Goal: Task Accomplishment & Management: Manage account settings

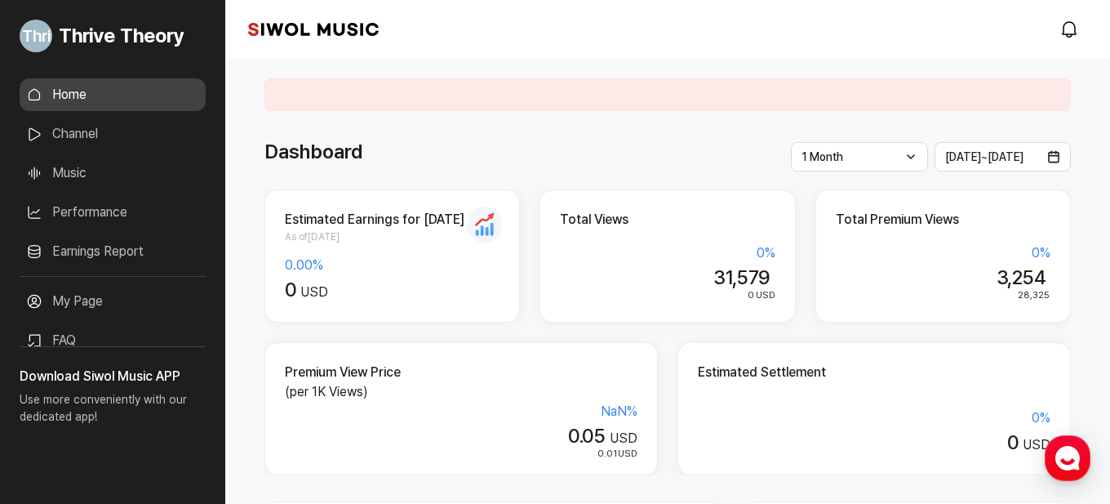
click at [140, 214] on link "Performance" at bounding box center [113, 212] width 186 height 33
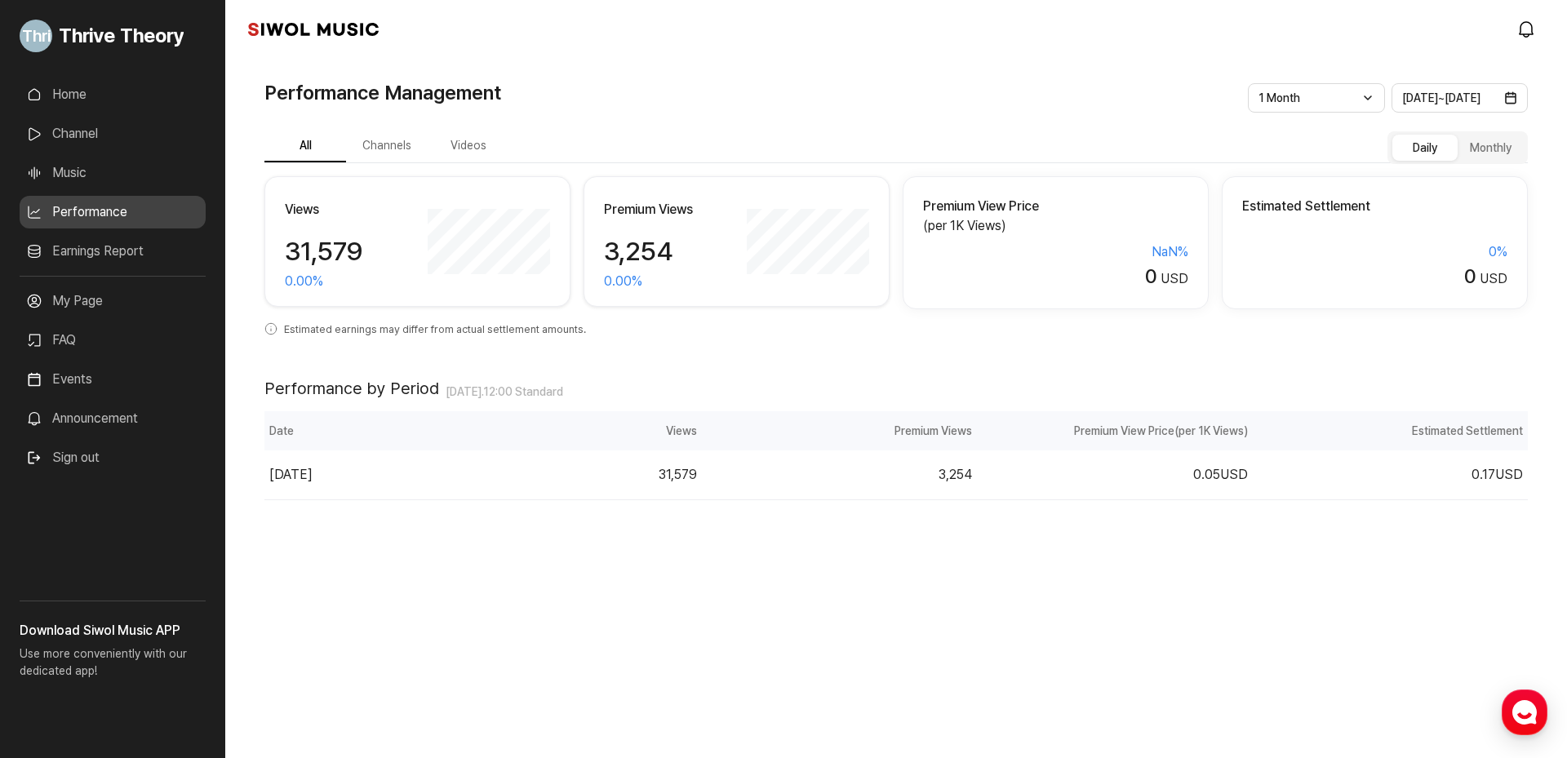
drag, startPoint x: 127, startPoint y: 98, endPoint x: 183, endPoint y: 71, distance: 62.4
click at [127, 97] on link "Home" at bounding box center [113, 94] width 186 height 33
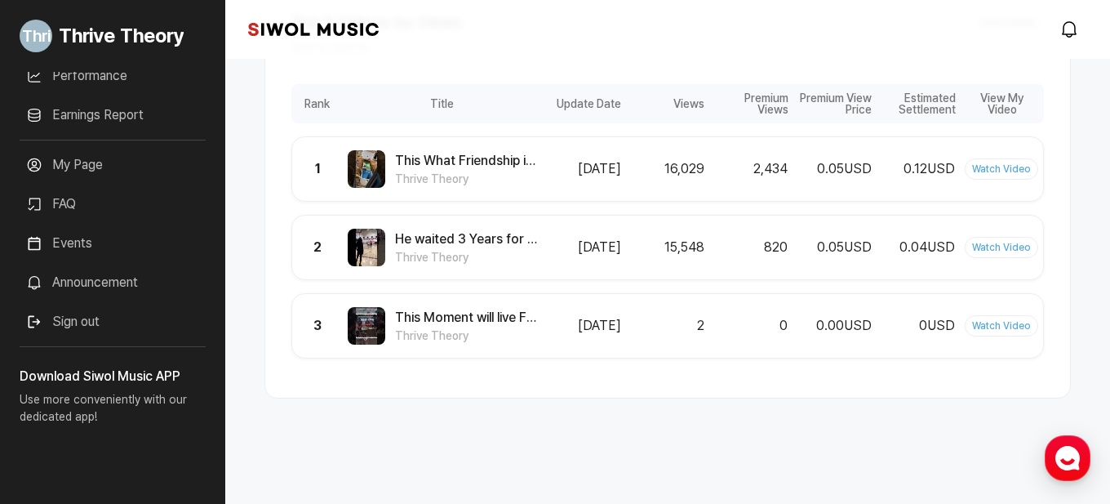
scroll to position [1001, 0]
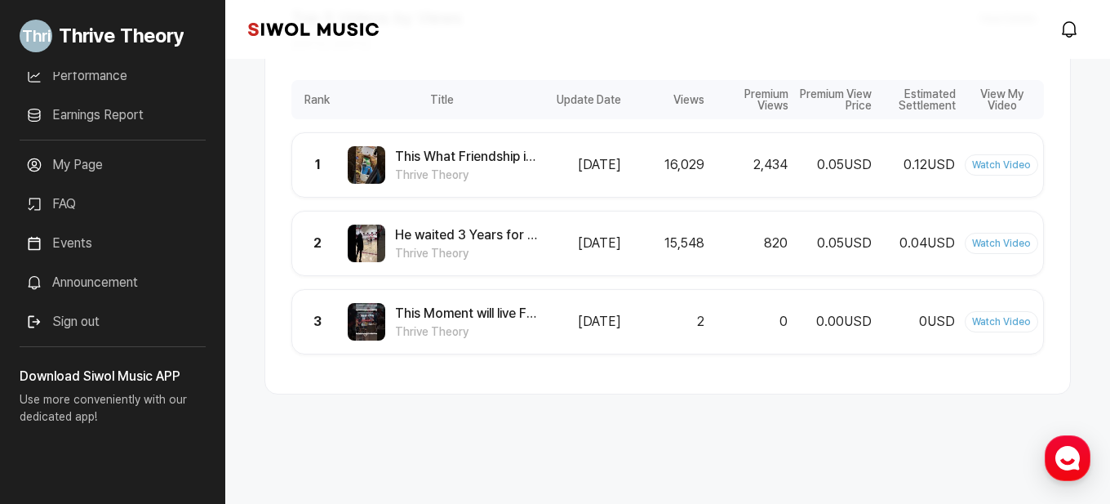
click at [96, 162] on link "My Page" at bounding box center [113, 165] width 186 height 33
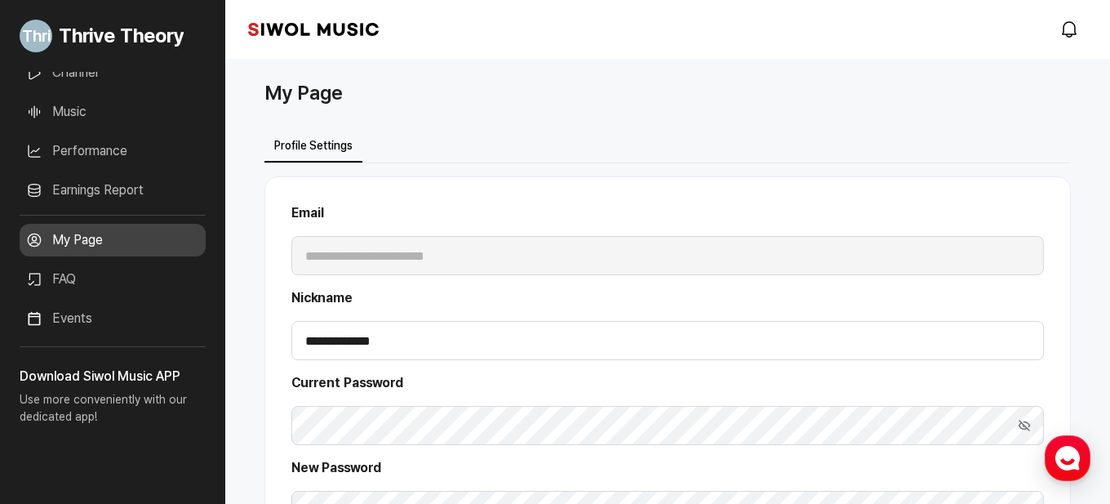
scroll to position [55, 0]
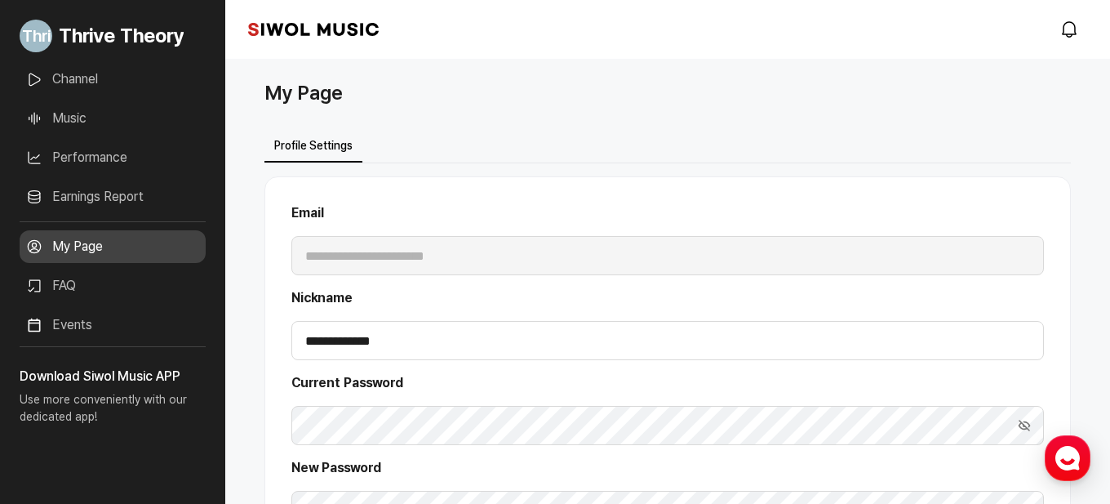
click at [133, 200] on link "Earnings Report" at bounding box center [113, 196] width 186 height 33
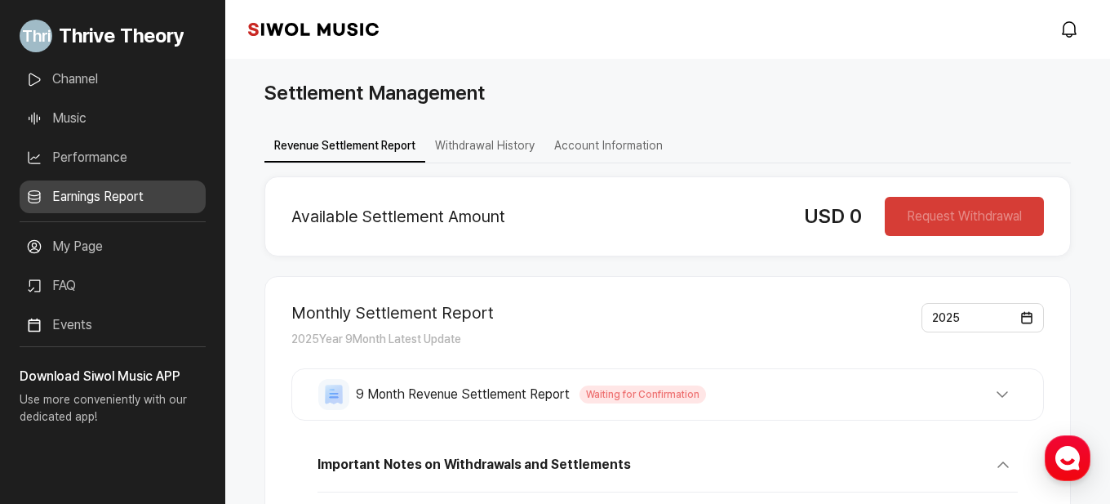
click at [620, 151] on button "Account Information" at bounding box center [608, 147] width 128 height 32
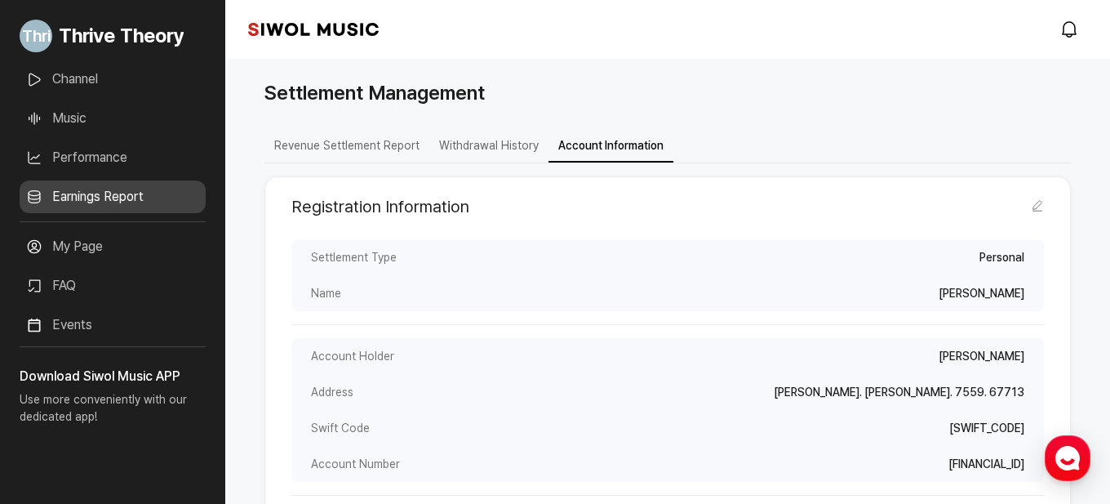
click at [452, 154] on button "Withdrawal History" at bounding box center [488, 147] width 119 height 32
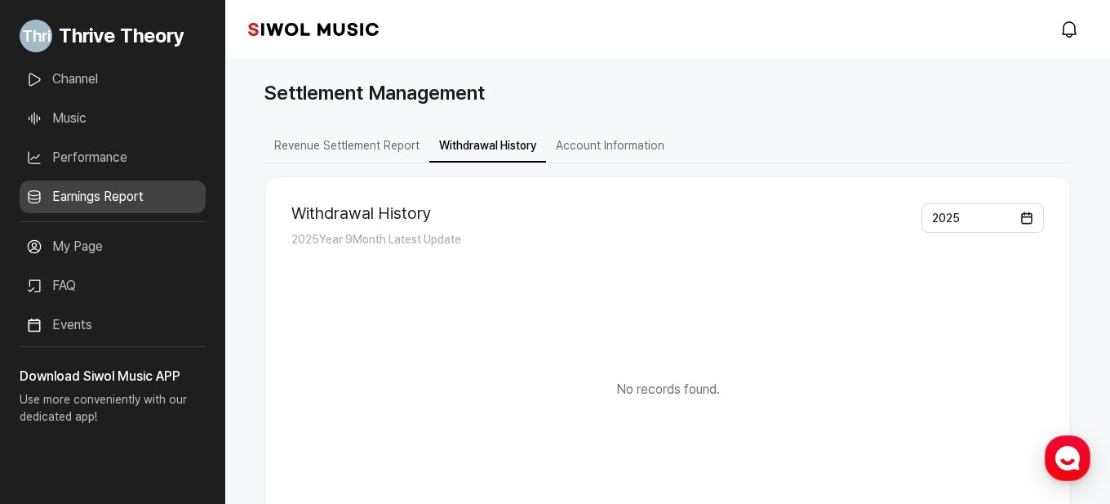
click at [359, 159] on button "Revenue Settlement Report" at bounding box center [346, 147] width 165 height 32
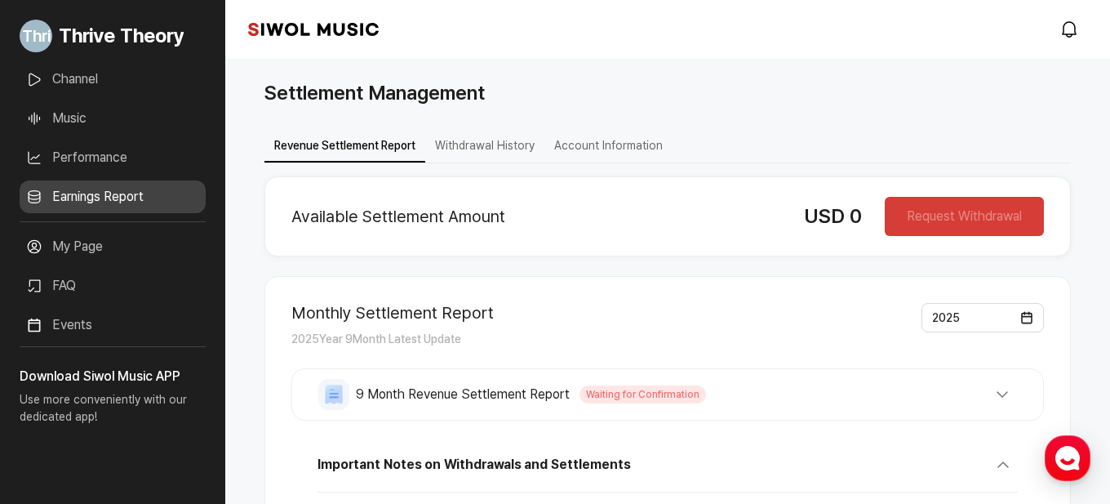
click at [359, 156] on button "Revenue Settlement Report" at bounding box center [344, 147] width 161 height 32
click at [88, 86] on link "Channel" at bounding box center [113, 79] width 186 height 33
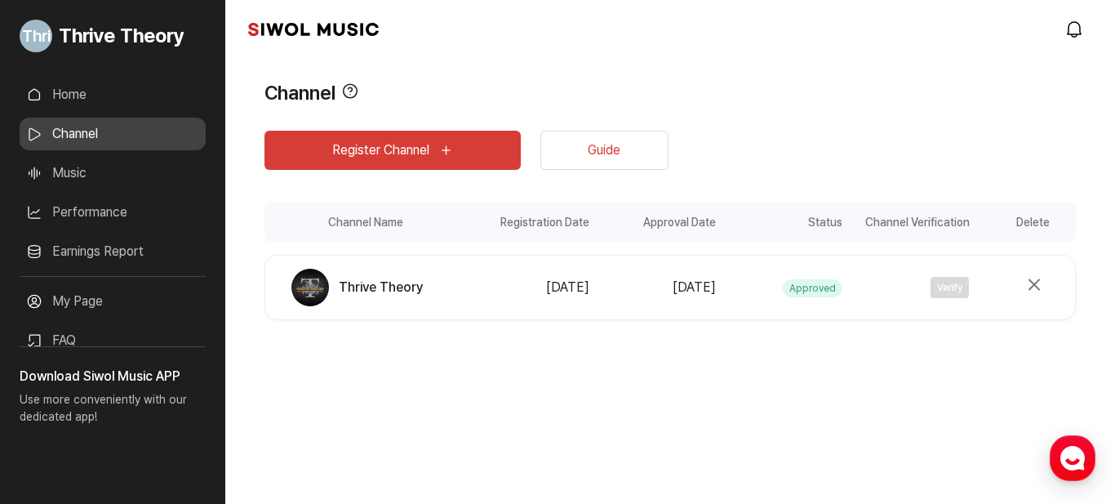
click at [107, 96] on link "Home" at bounding box center [113, 94] width 186 height 33
